Goal: Find specific page/section: Find specific page/section

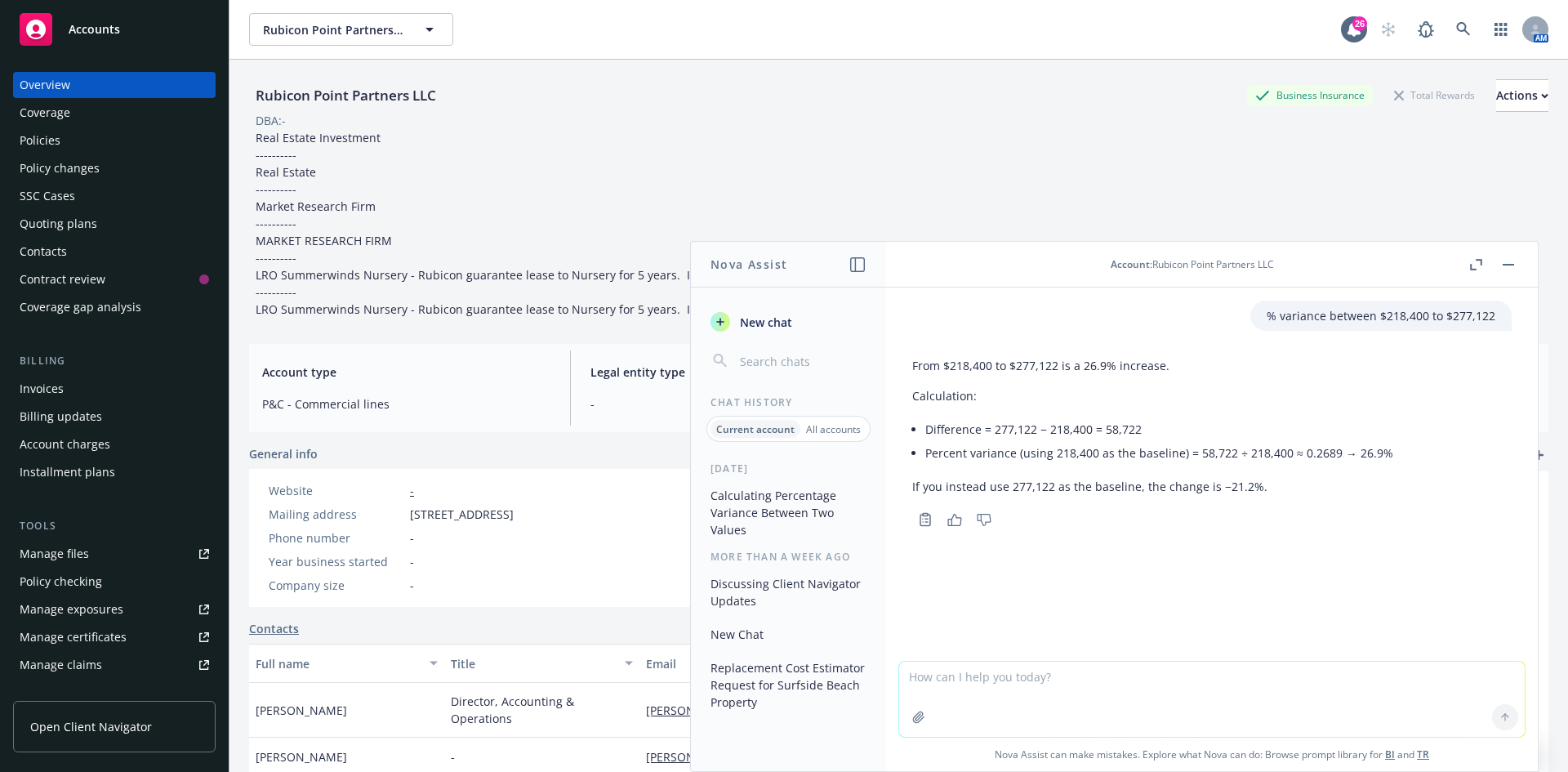
scroll to position [320, 0]
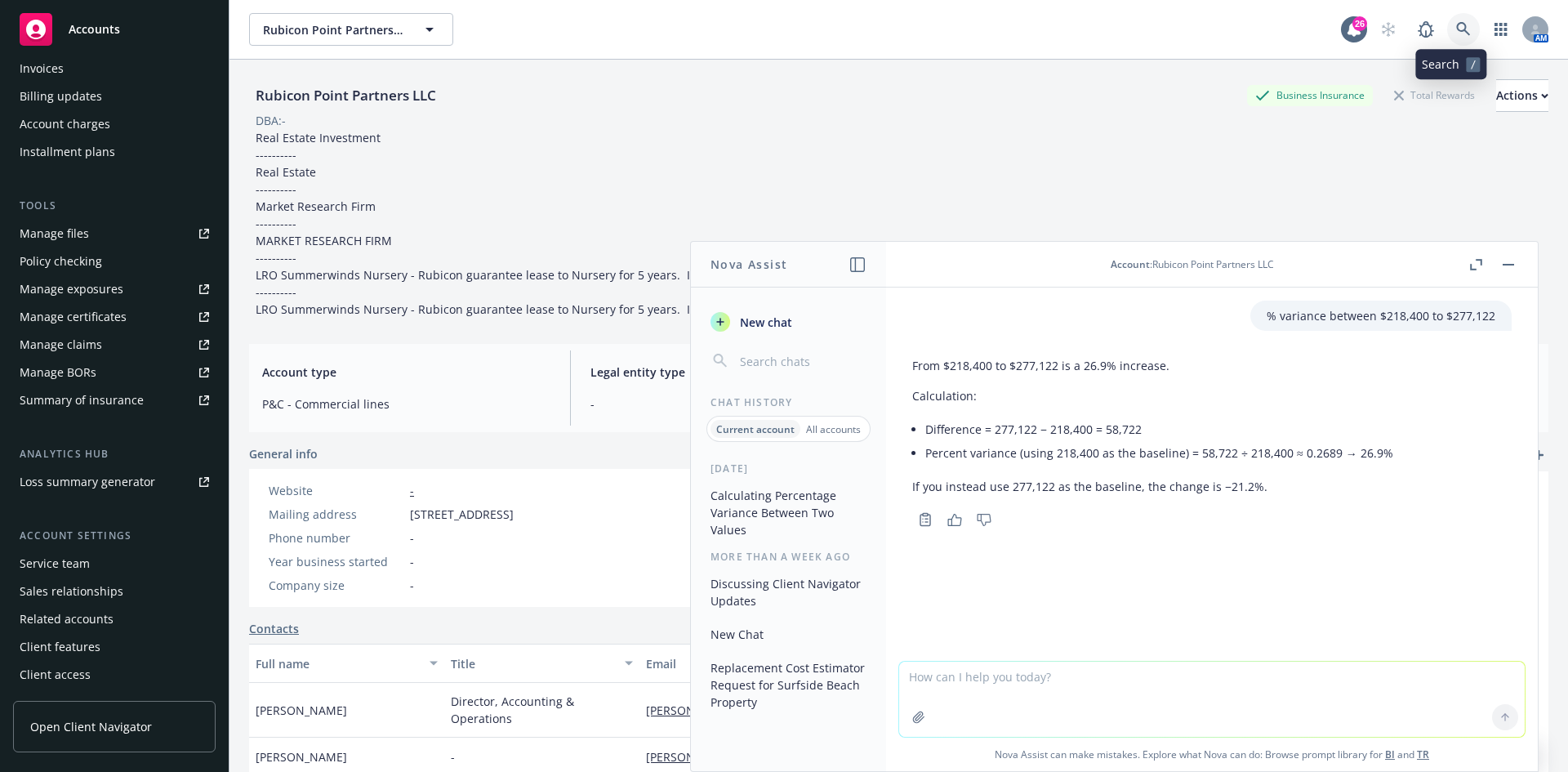
click at [1456, 36] on icon at bounding box center [1463, 29] width 15 height 15
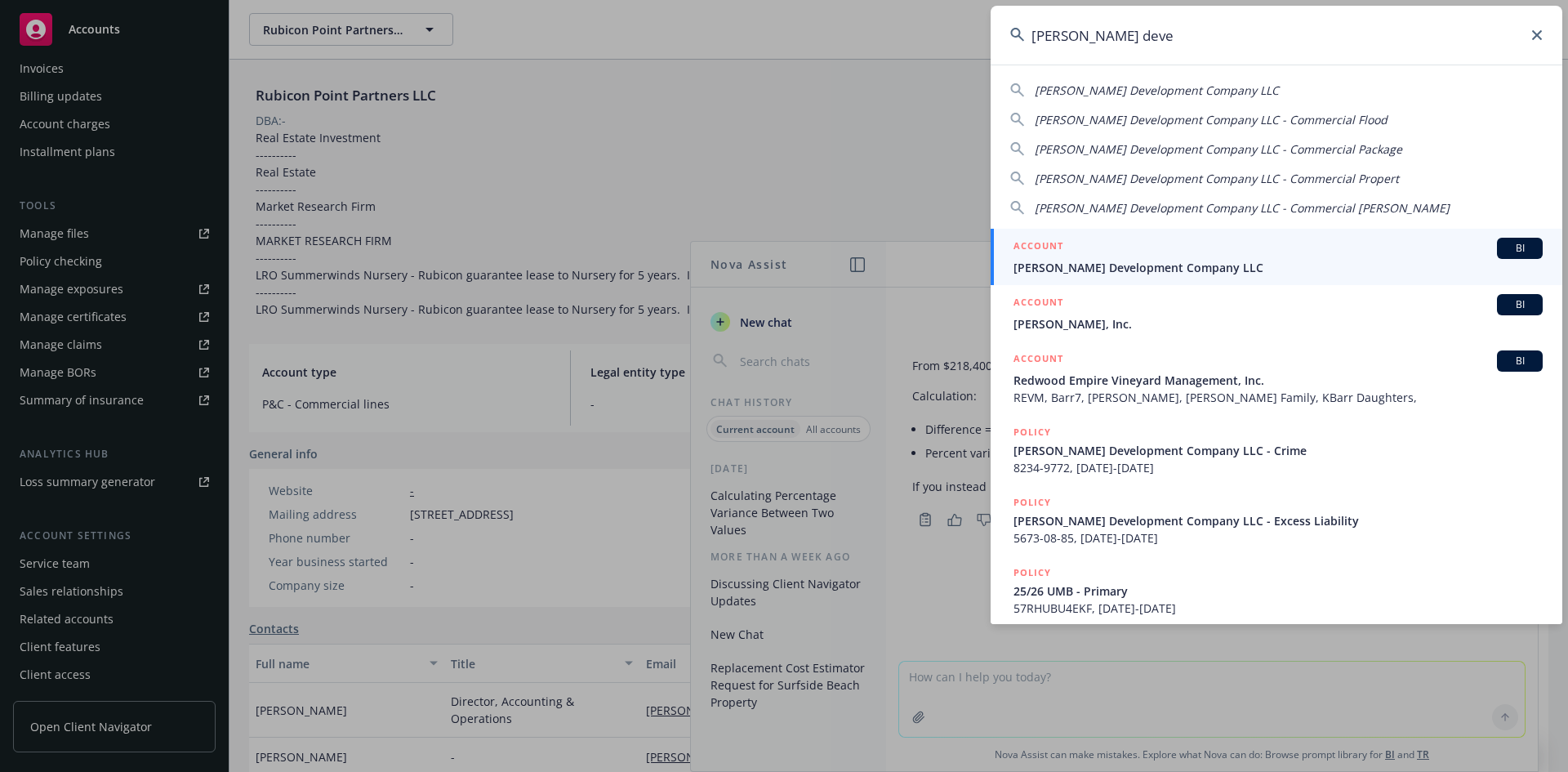
type input "[PERSON_NAME] deve"
click at [1077, 269] on span "[PERSON_NAME] Development Company LLC" at bounding box center [1278, 267] width 529 height 17
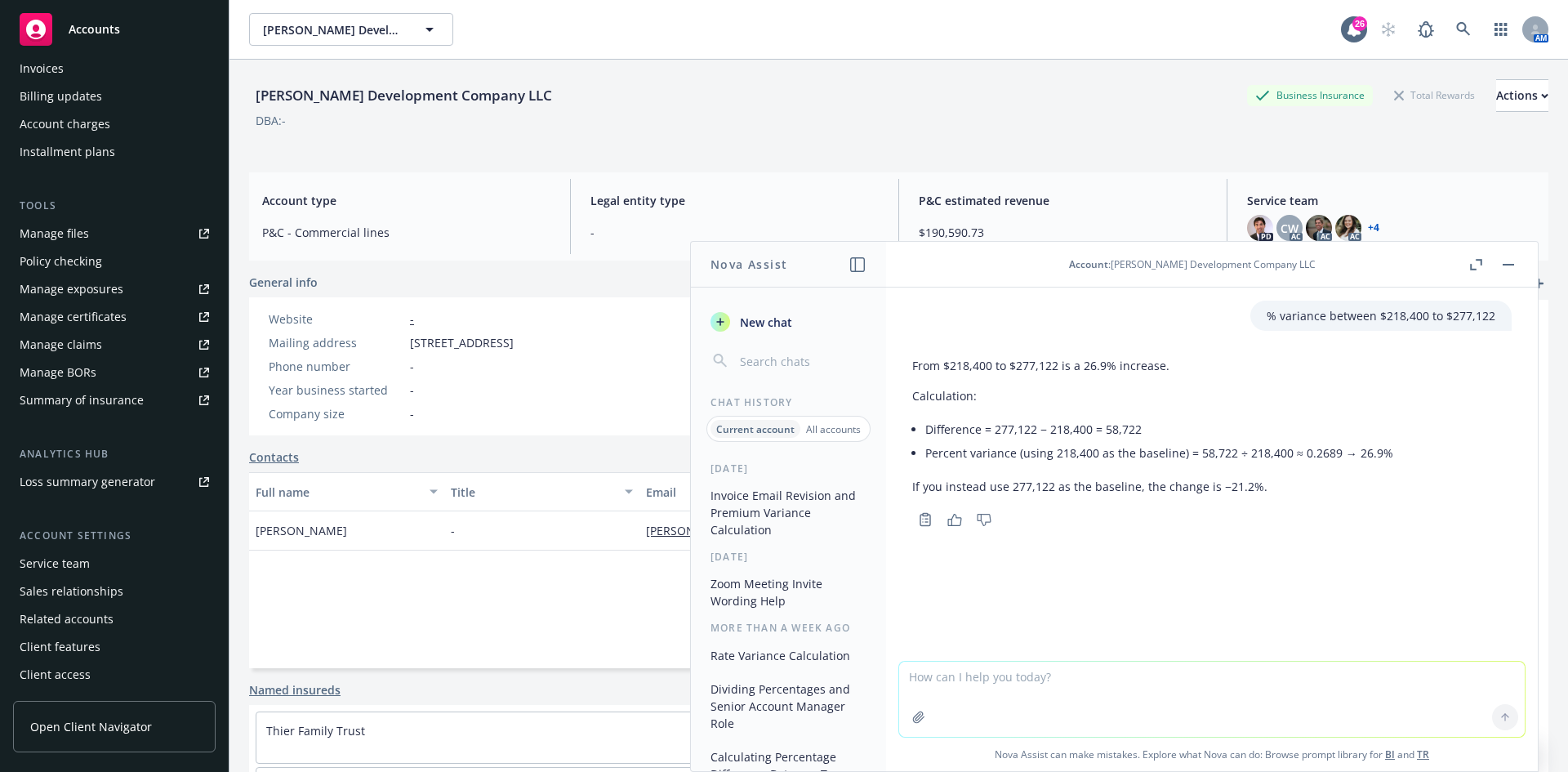
click at [1500, 263] on button "button" at bounding box center [1508, 265] width 20 height 20
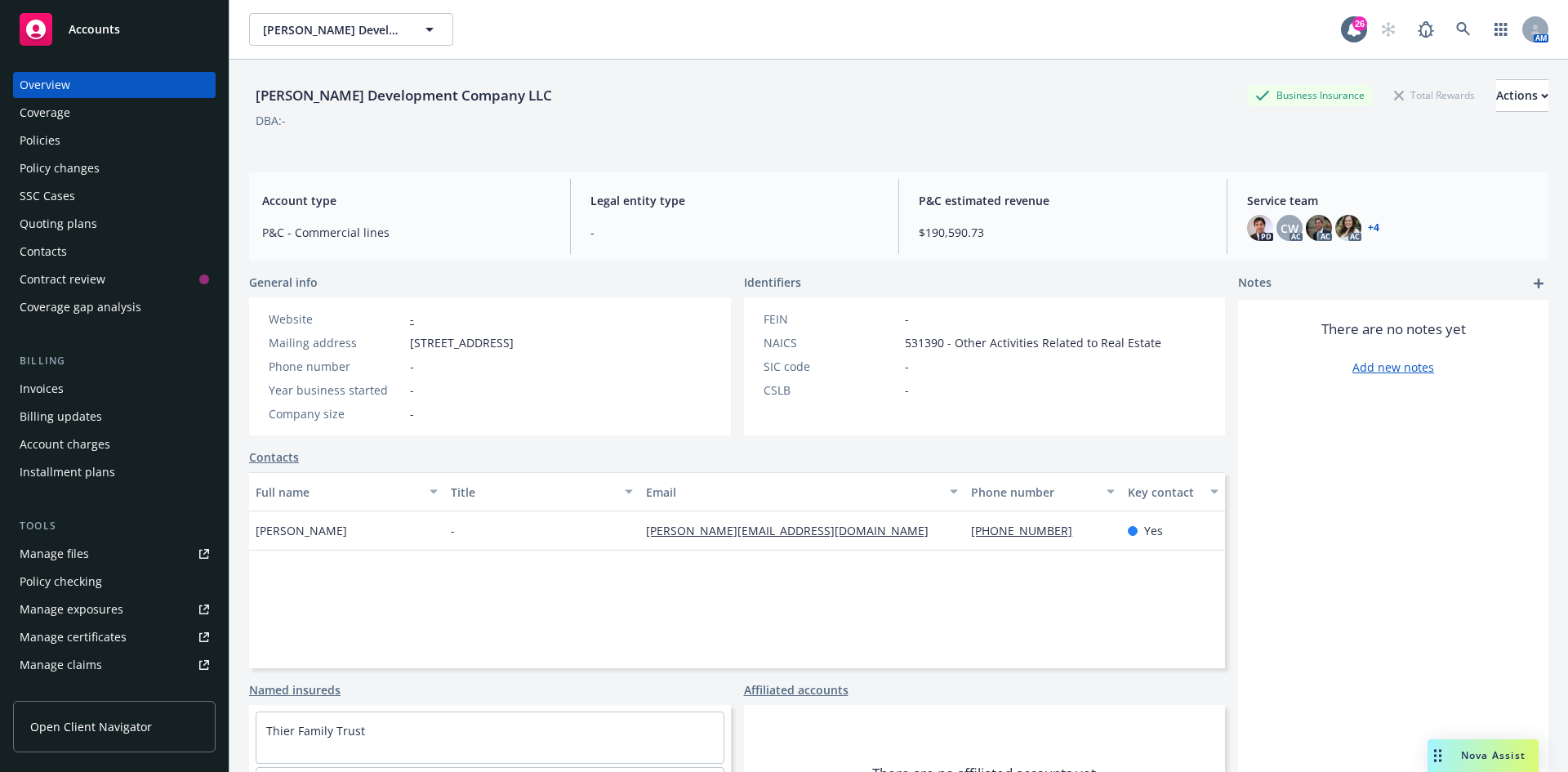
click at [72, 385] on div "Invoices" at bounding box center [114, 388] width 189 height 26
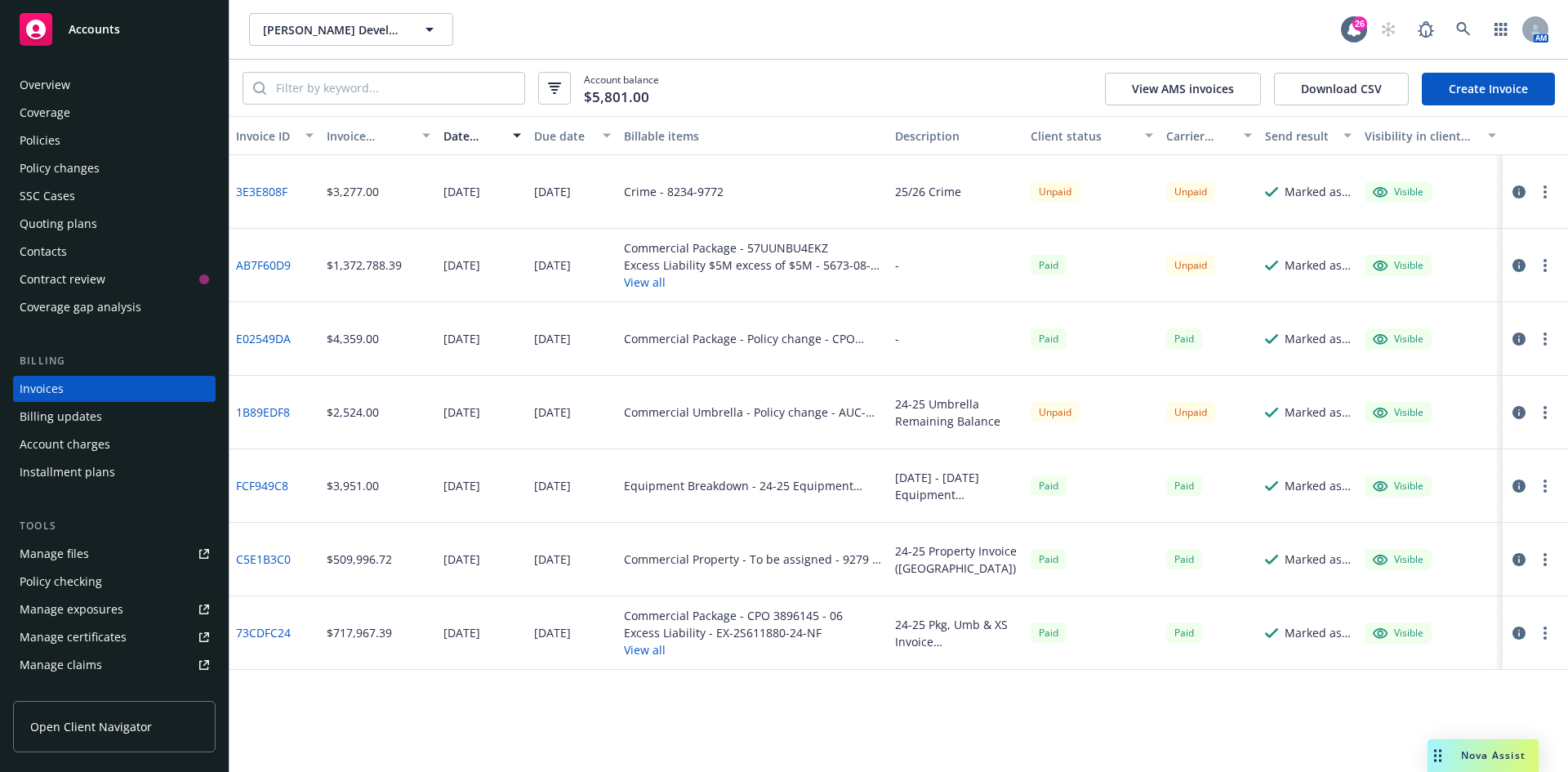
click at [652, 278] on button "View all" at bounding box center [753, 282] width 258 height 17
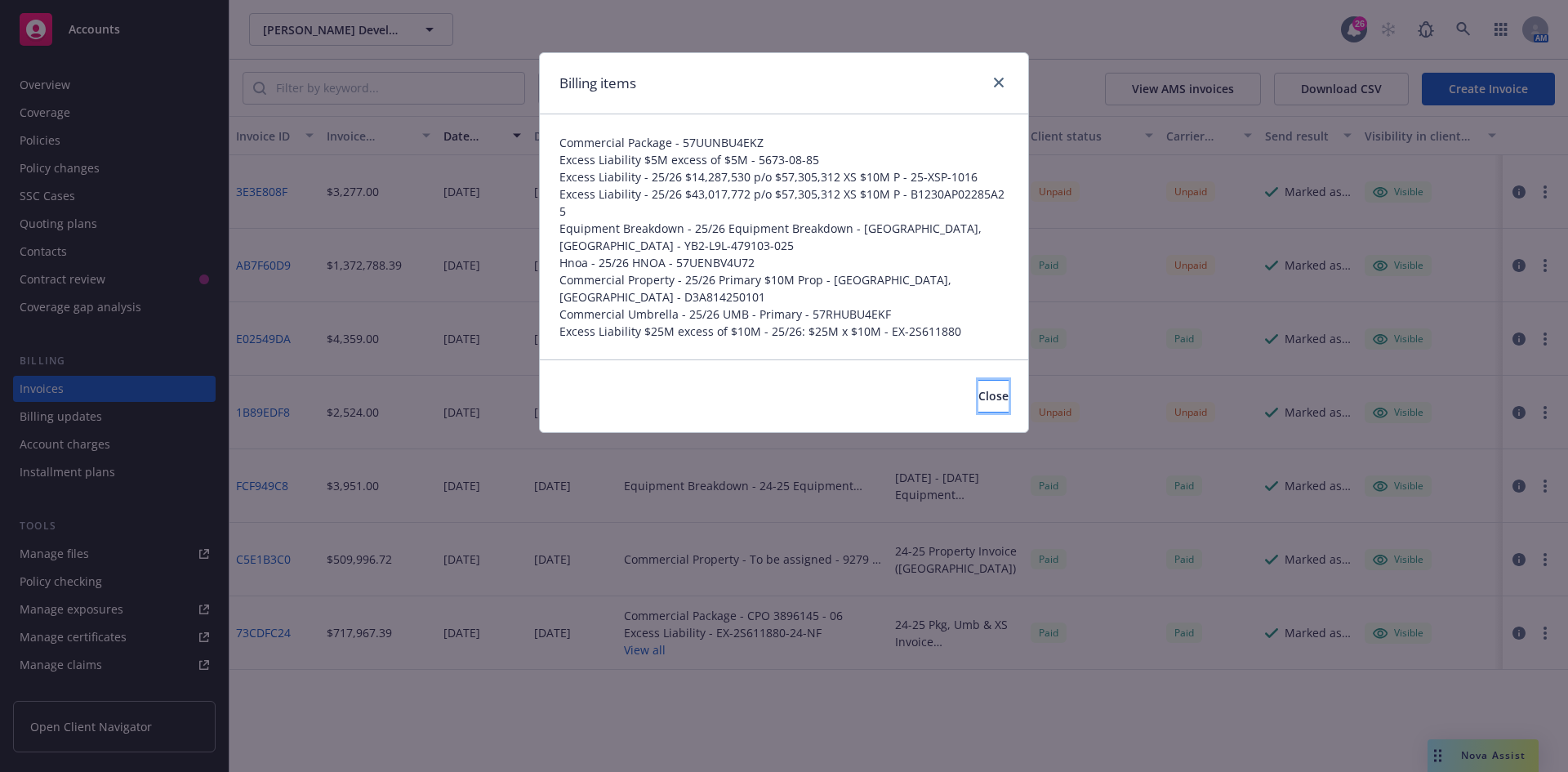
click at [978, 388] on span "Close" at bounding box center [993, 395] width 30 height 15
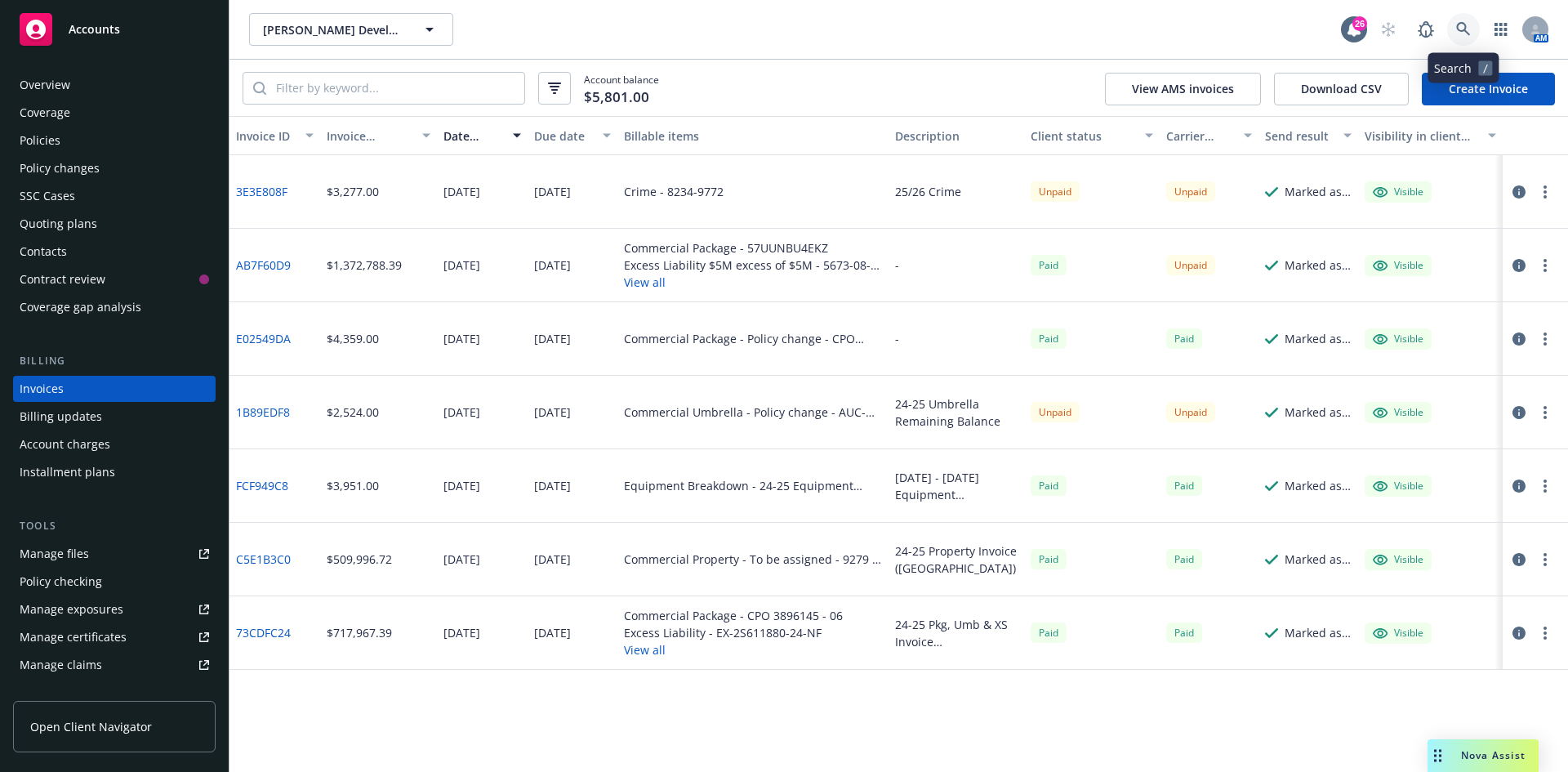
click at [1467, 36] on link at bounding box center [1463, 29] width 33 height 33
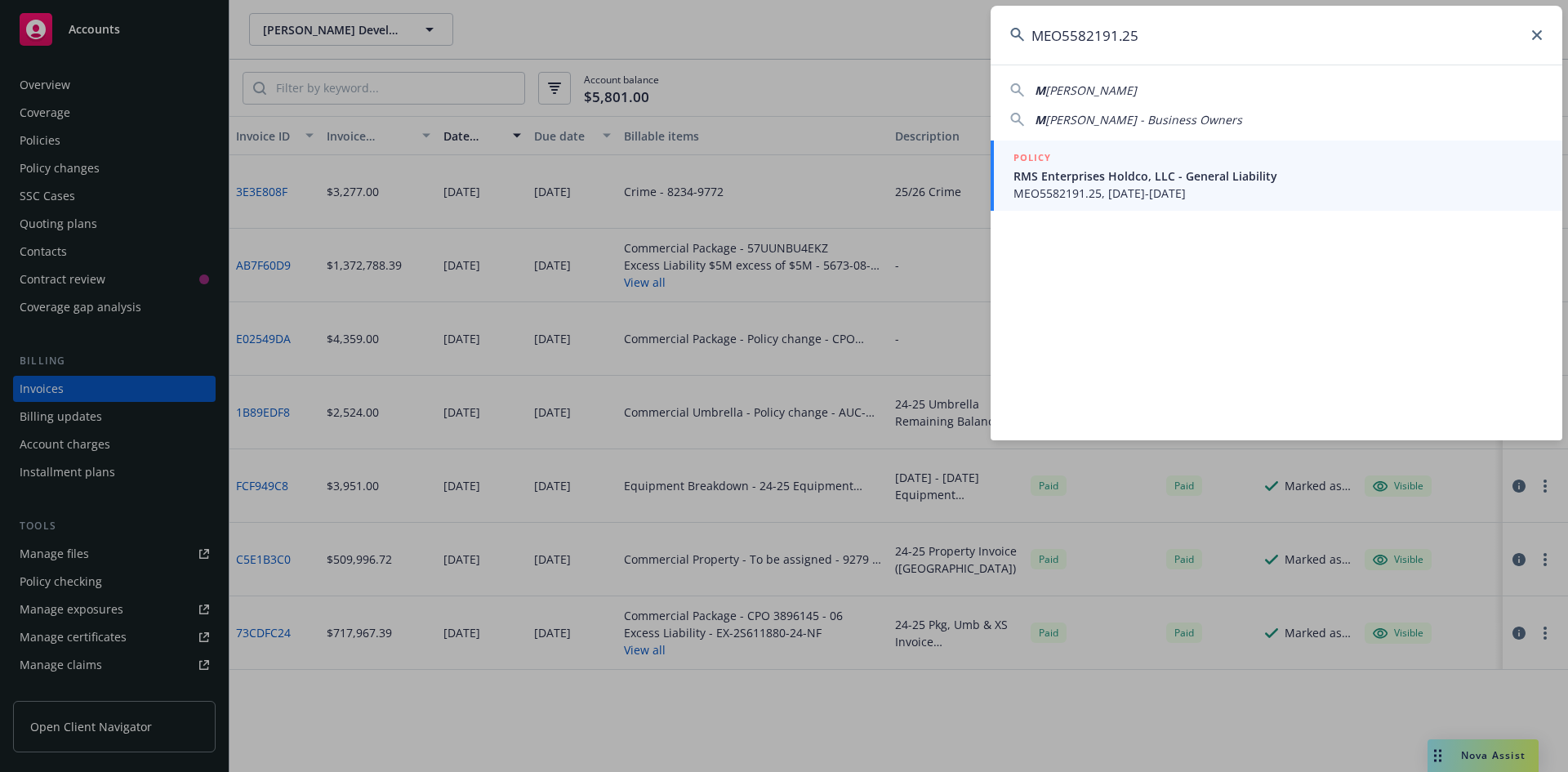
type input "MEO5582191.25"
click at [1108, 185] on span "MEO5582191.25, [DATE]-[DATE]" at bounding box center [1278, 193] width 529 height 17
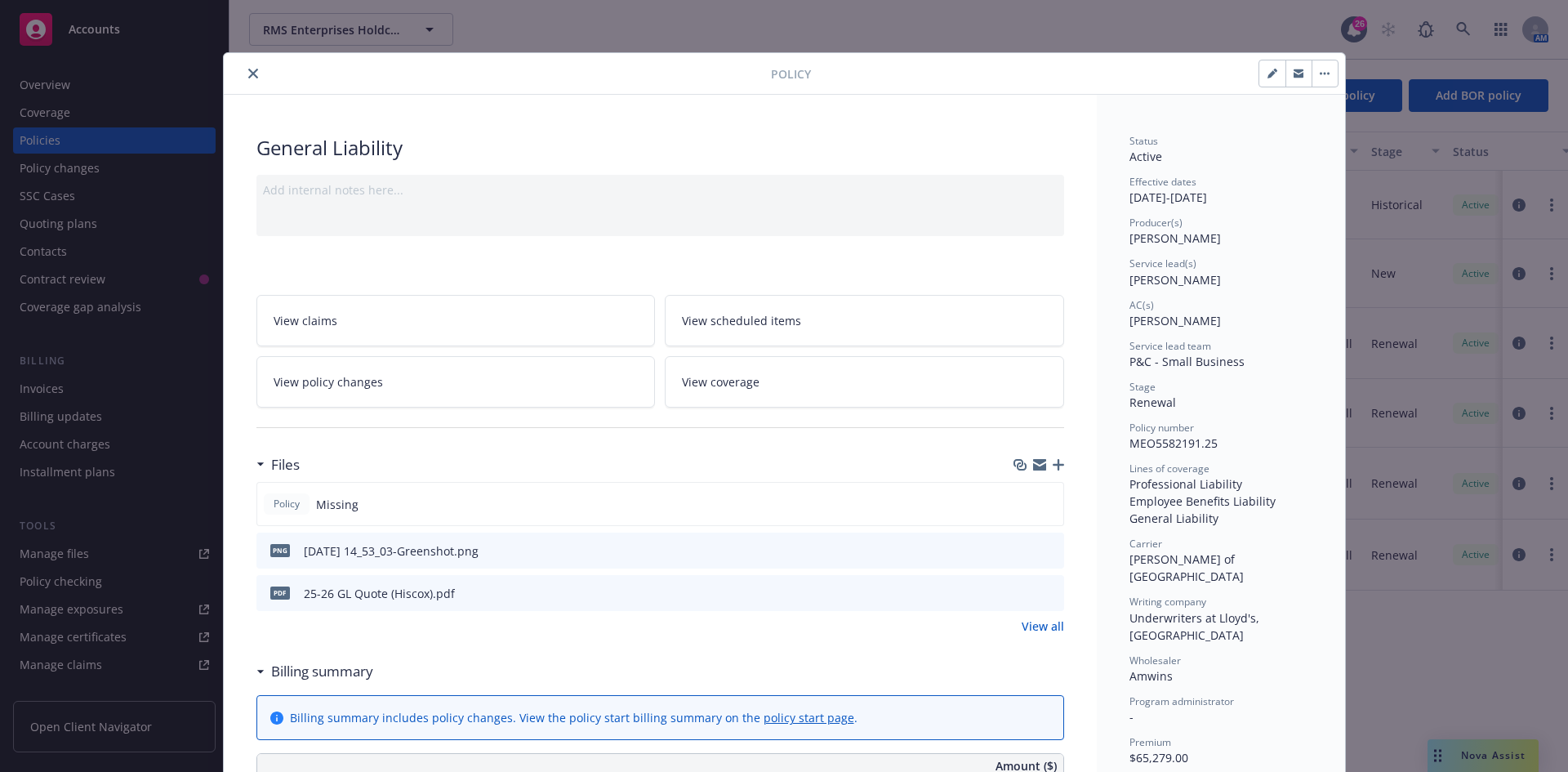
click at [248, 71] on icon "close" at bounding box center [253, 73] width 10 height 10
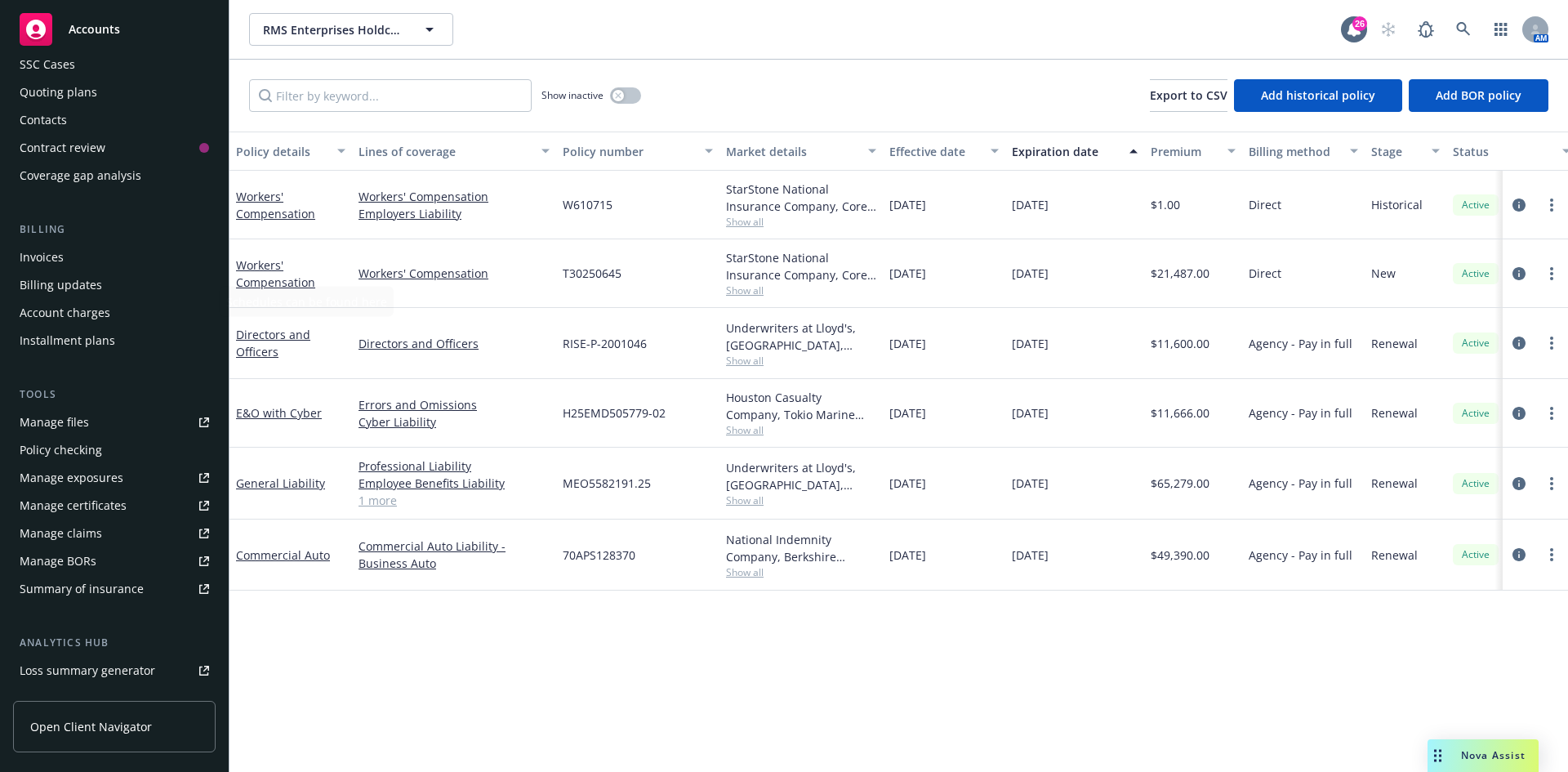
scroll to position [320, 0]
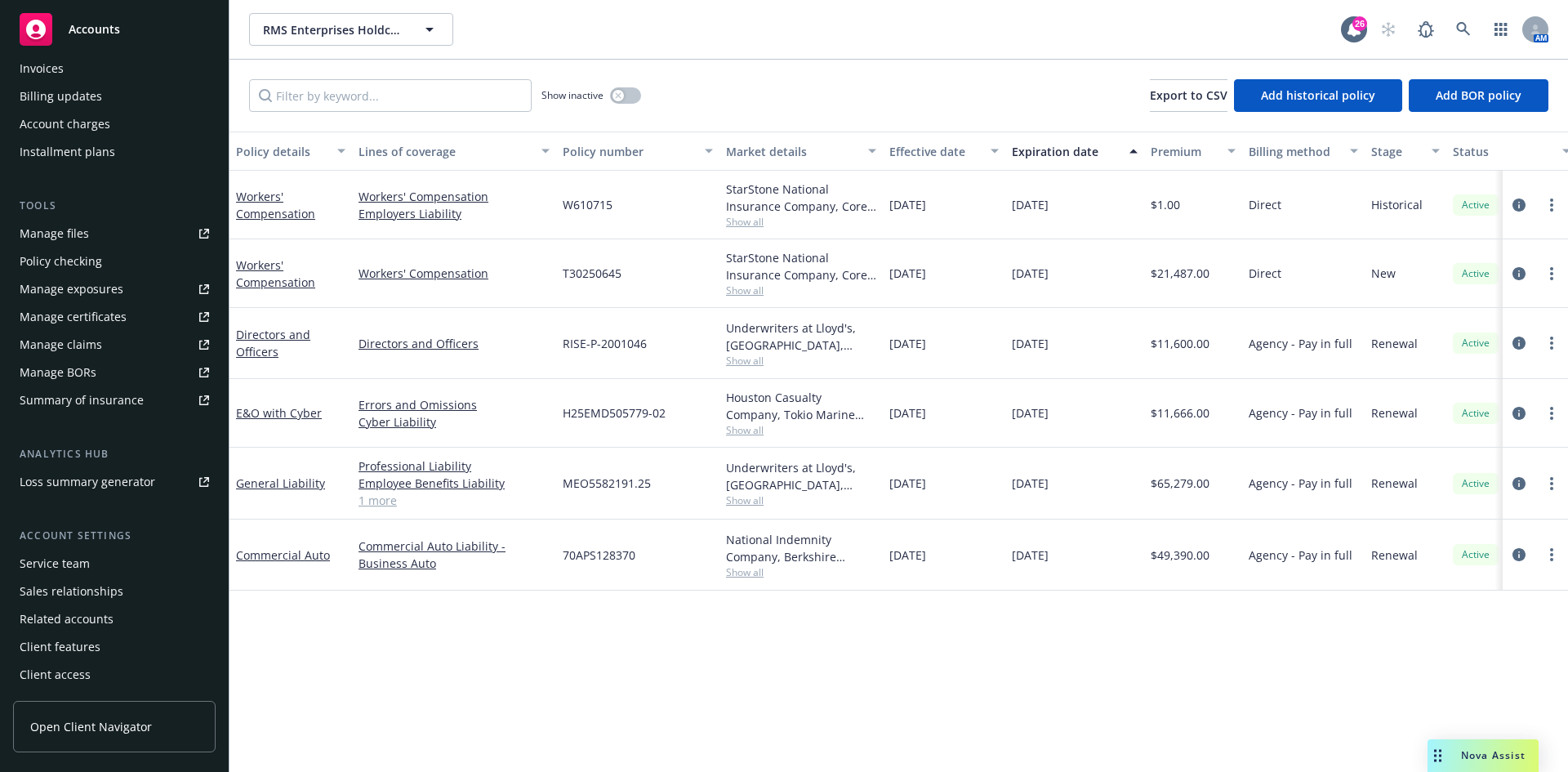
click at [88, 564] on div "Service team" at bounding box center [114, 563] width 189 height 26
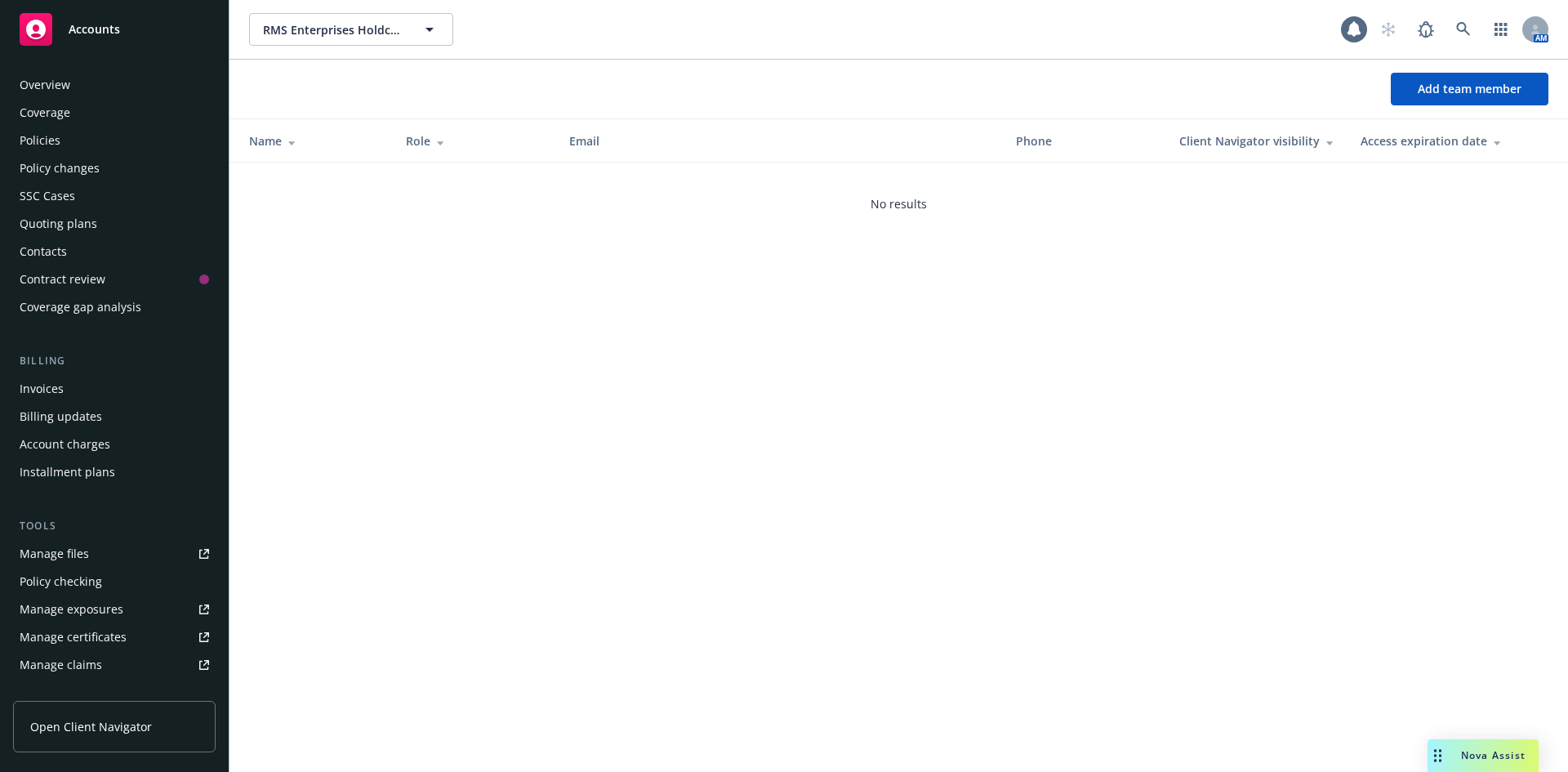
scroll to position [320, 0]
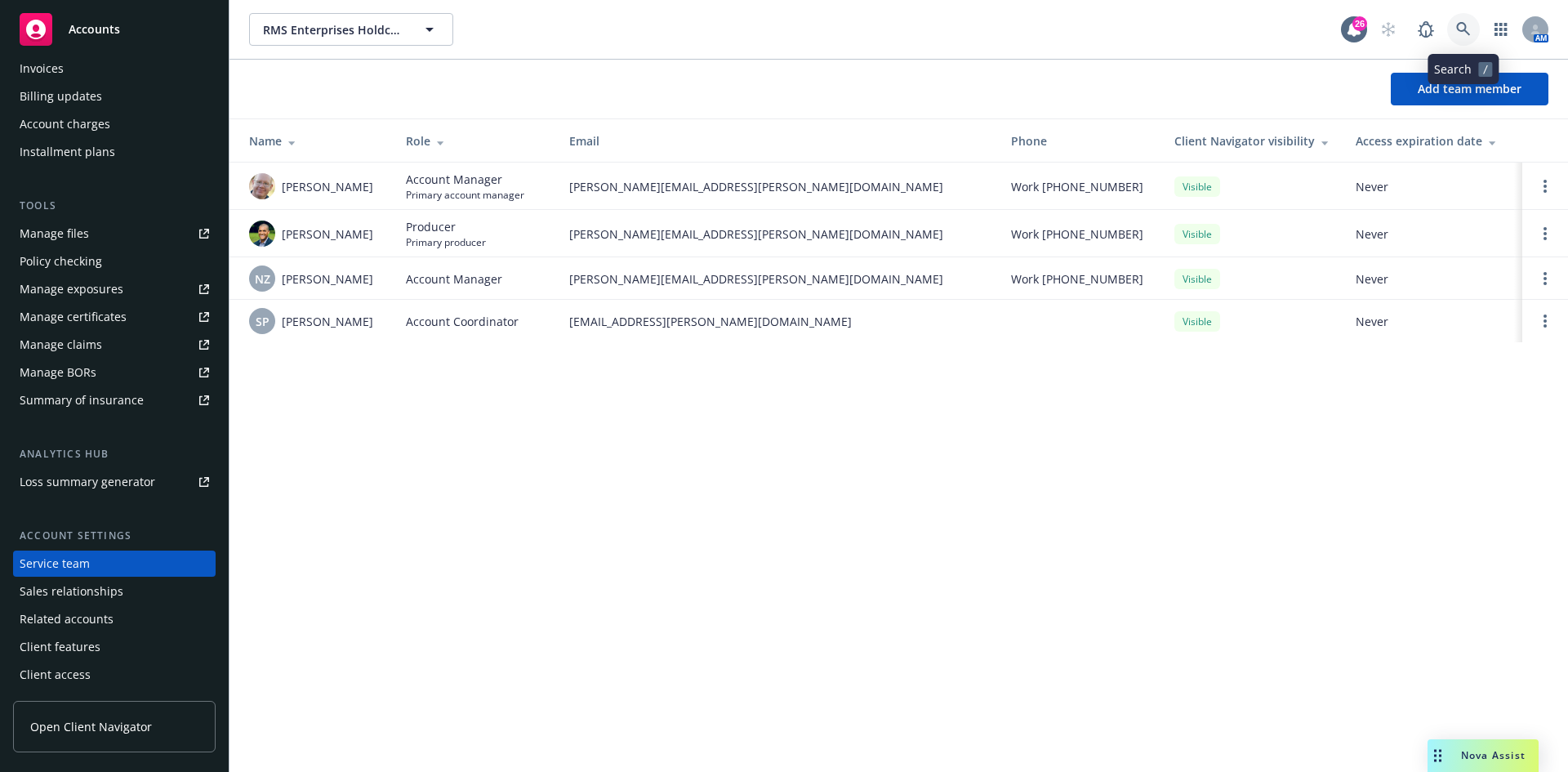
click at [1452, 17] on link at bounding box center [1463, 29] width 33 height 33
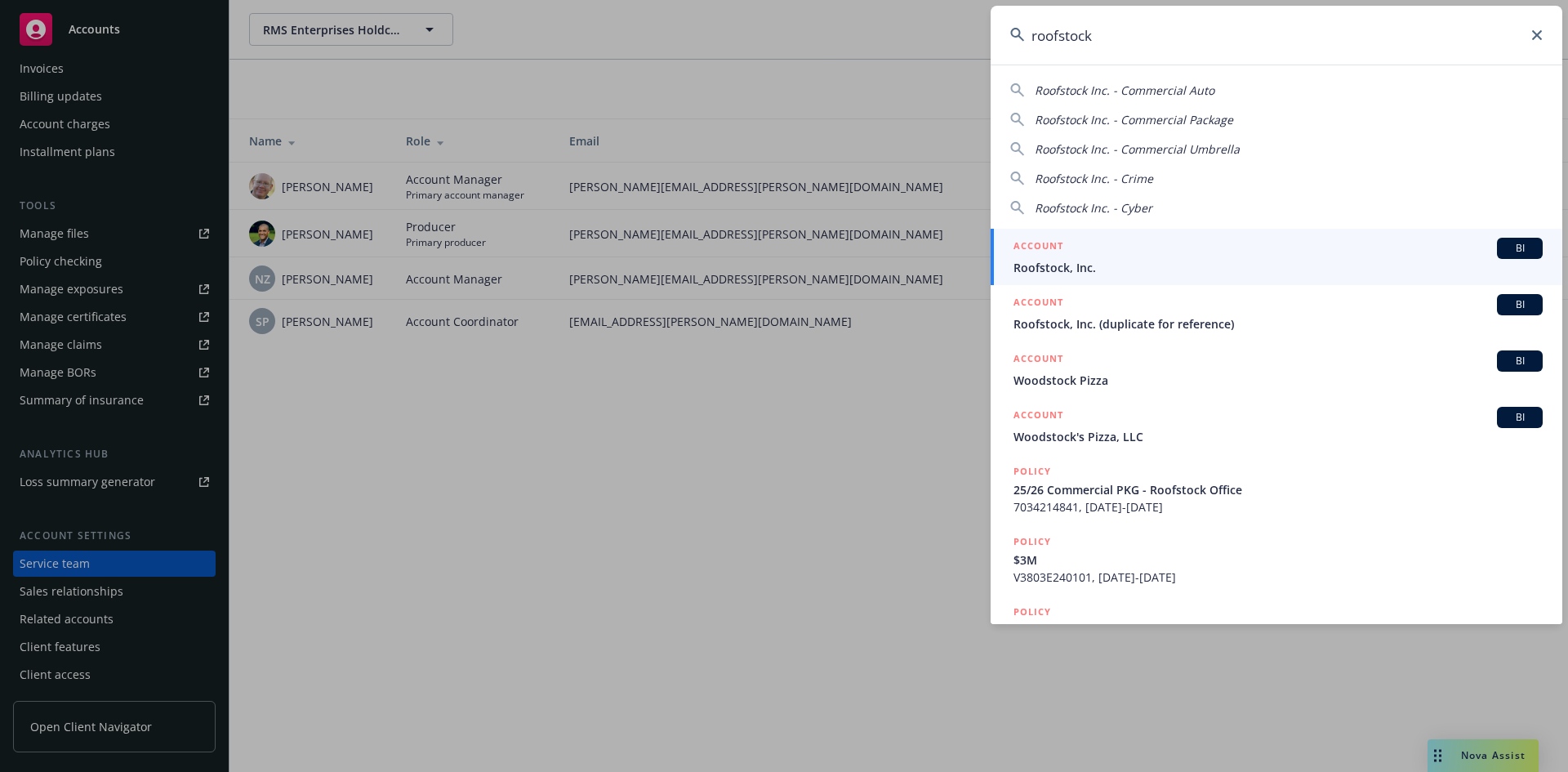
type input "roofstock"
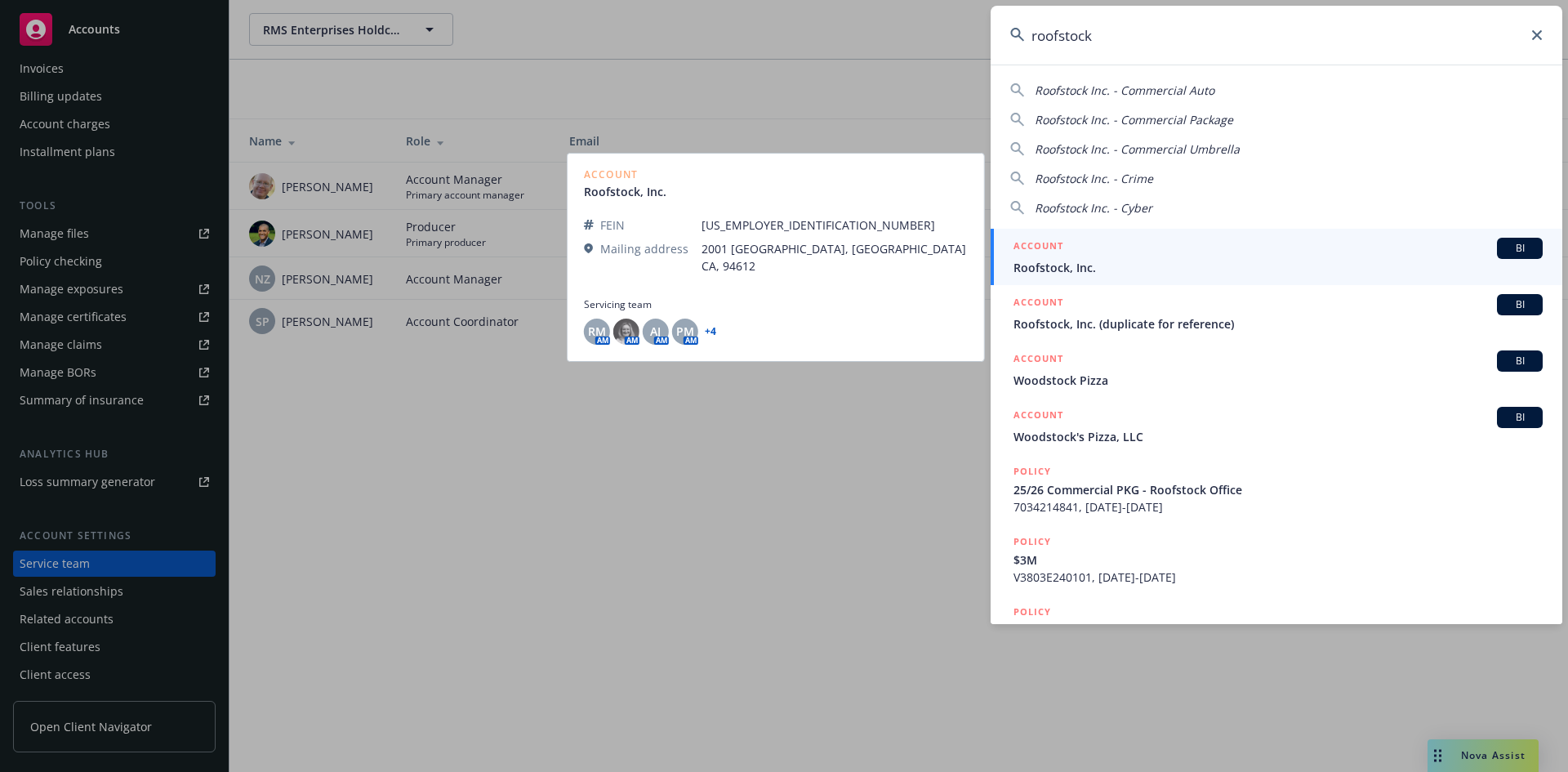
click at [1069, 269] on span "Roofstock, Inc." at bounding box center [1278, 267] width 529 height 17
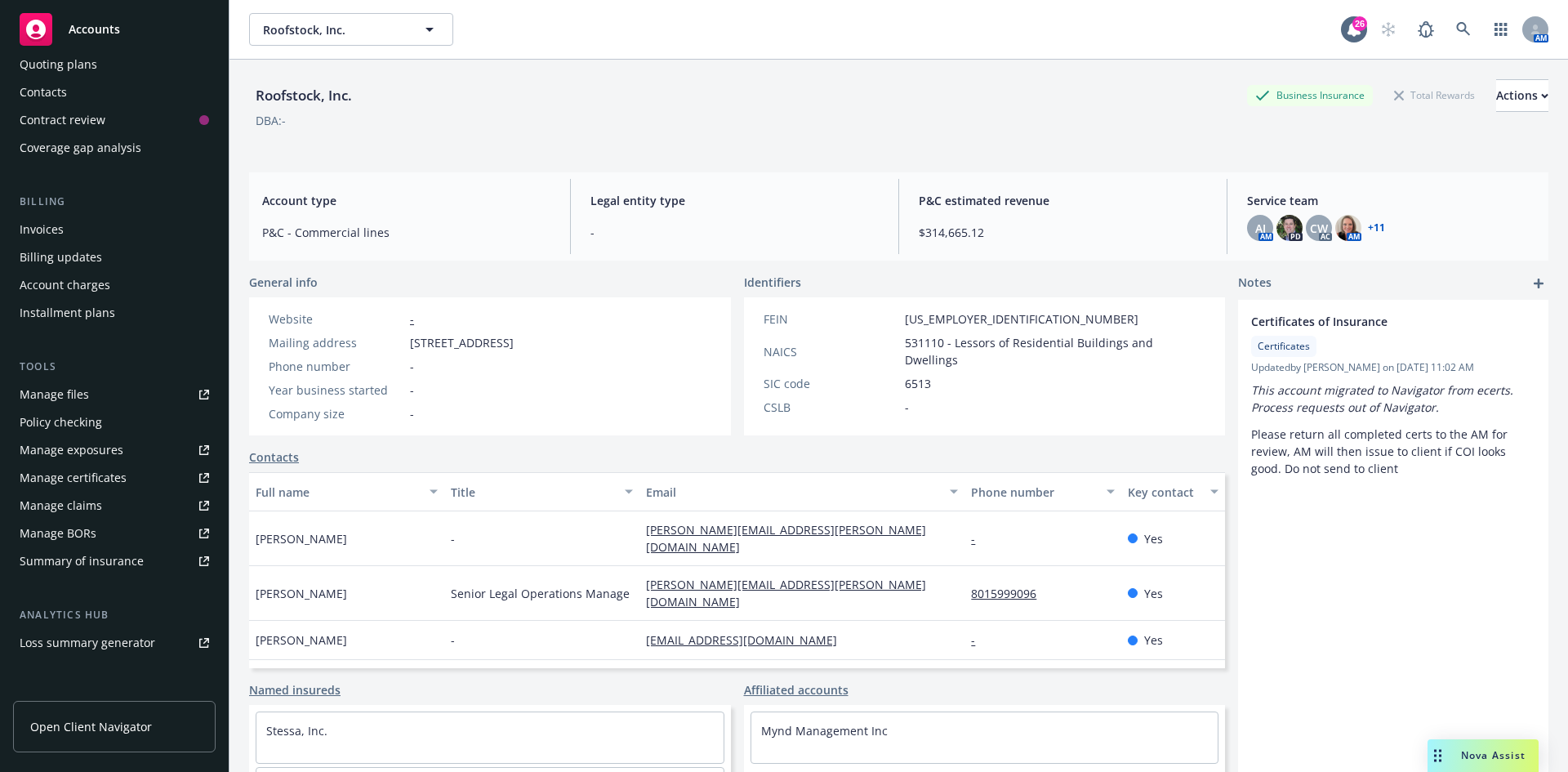
scroll to position [320, 0]
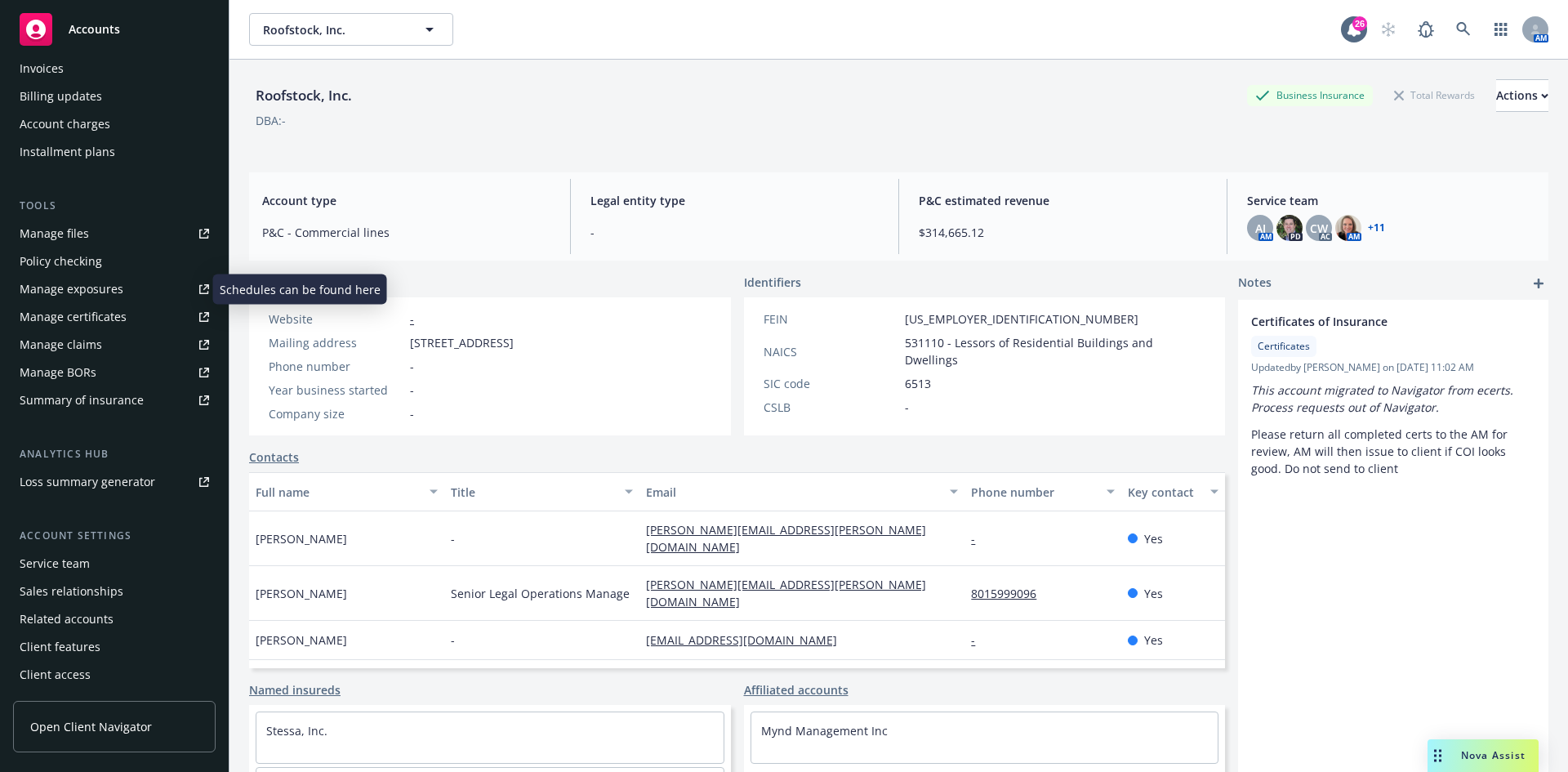
click at [79, 294] on div "Manage exposures" at bounding box center [71, 288] width 104 height 26
